Goal: Transaction & Acquisition: Purchase product/service

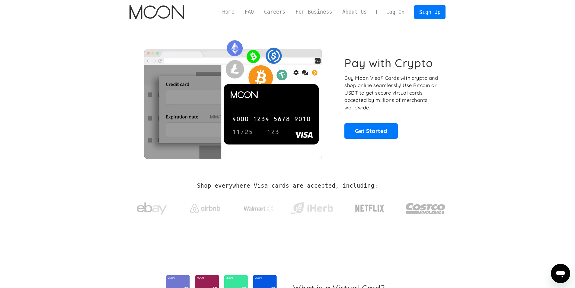
click at [394, 14] on link "Log In" at bounding box center [395, 11] width 28 height 13
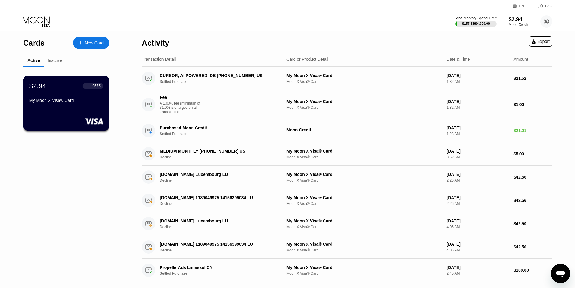
click at [73, 103] on div "My Moon X Visa® Card" at bounding box center [66, 100] width 74 height 5
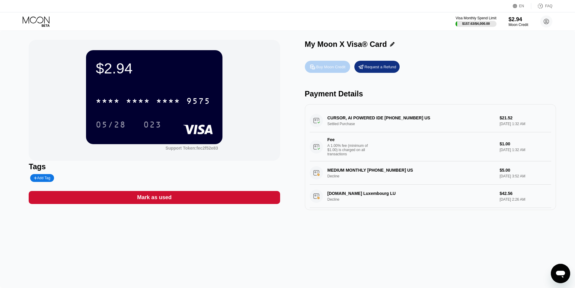
click at [327, 69] on div "Buy Moon Credit" at bounding box center [330, 66] width 29 height 5
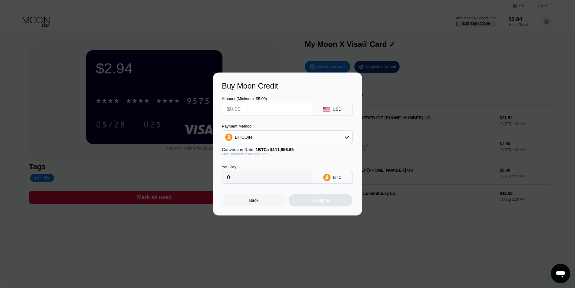
click at [261, 103] on input "text" at bounding box center [267, 109] width 80 height 12
type input "$28"
type input "0.00025010"
type input "$28"
click at [324, 139] on div "BITCOIN" at bounding box center [287, 137] width 130 height 12
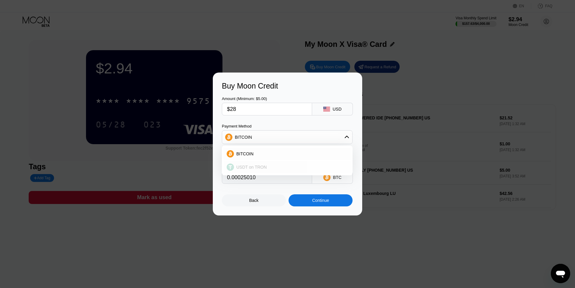
click at [281, 171] on div "USDT on TRON" at bounding box center [287, 167] width 127 height 12
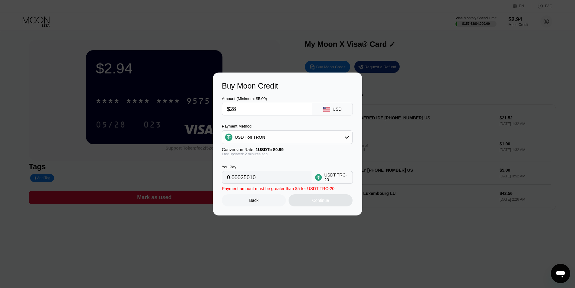
type input "28.28"
click at [325, 200] on div "Continue" at bounding box center [320, 200] width 17 height 5
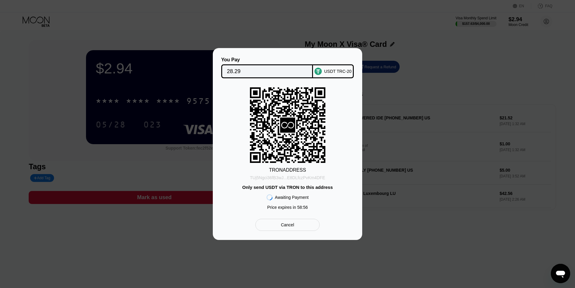
click at [316, 175] on div "TUj5Ngci36fB3wJ...E8DLfczPvKm4DFE" at bounding box center [287, 177] width 75 height 5
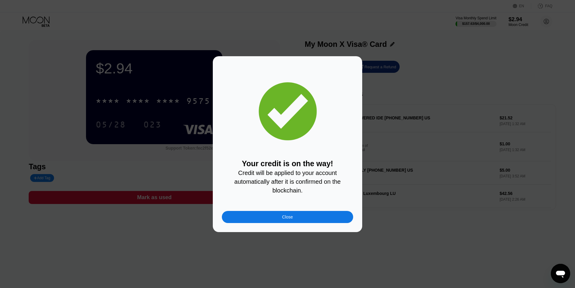
click at [297, 219] on div "Close" at bounding box center [287, 217] width 131 height 12
